Goal: Check status: Check status

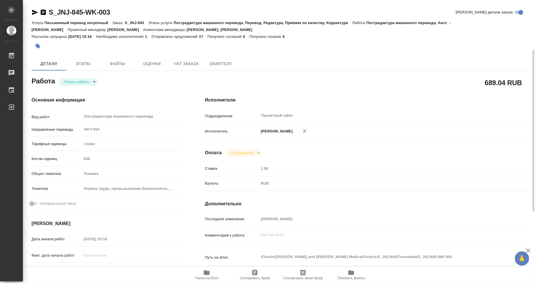
scroll to position [32, 0]
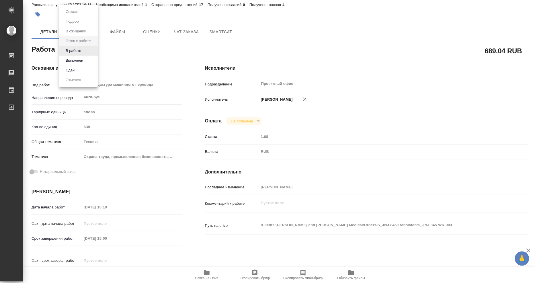
click at [91, 52] on body "🙏 .cls-1 fill:#fff; AWATERA [PERSON_NAME] 0 Чаты График Выйти S_JNJ-845-WK-003 …" at bounding box center [267, 141] width 535 height 283
click at [87, 59] on li "Выполнен" at bounding box center [78, 61] width 38 height 10
type textarea "x"
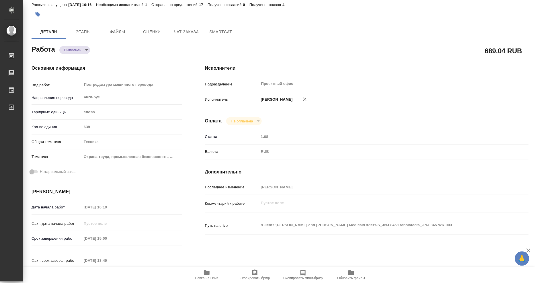
type textarea "x"
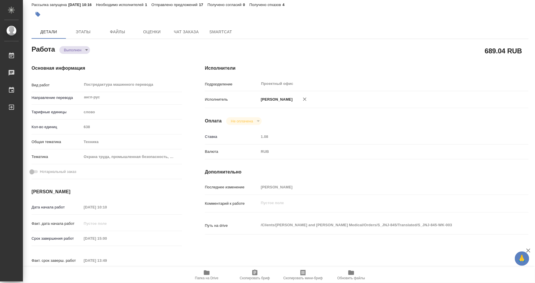
type textarea "x"
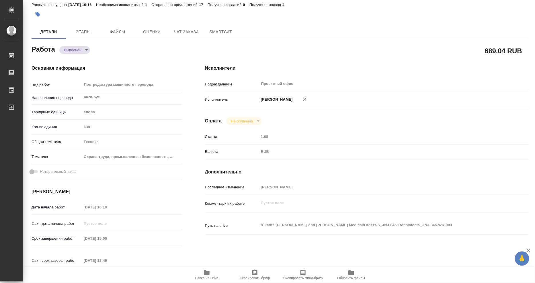
type textarea "x"
